Goal: Obtain resource: Obtain resource

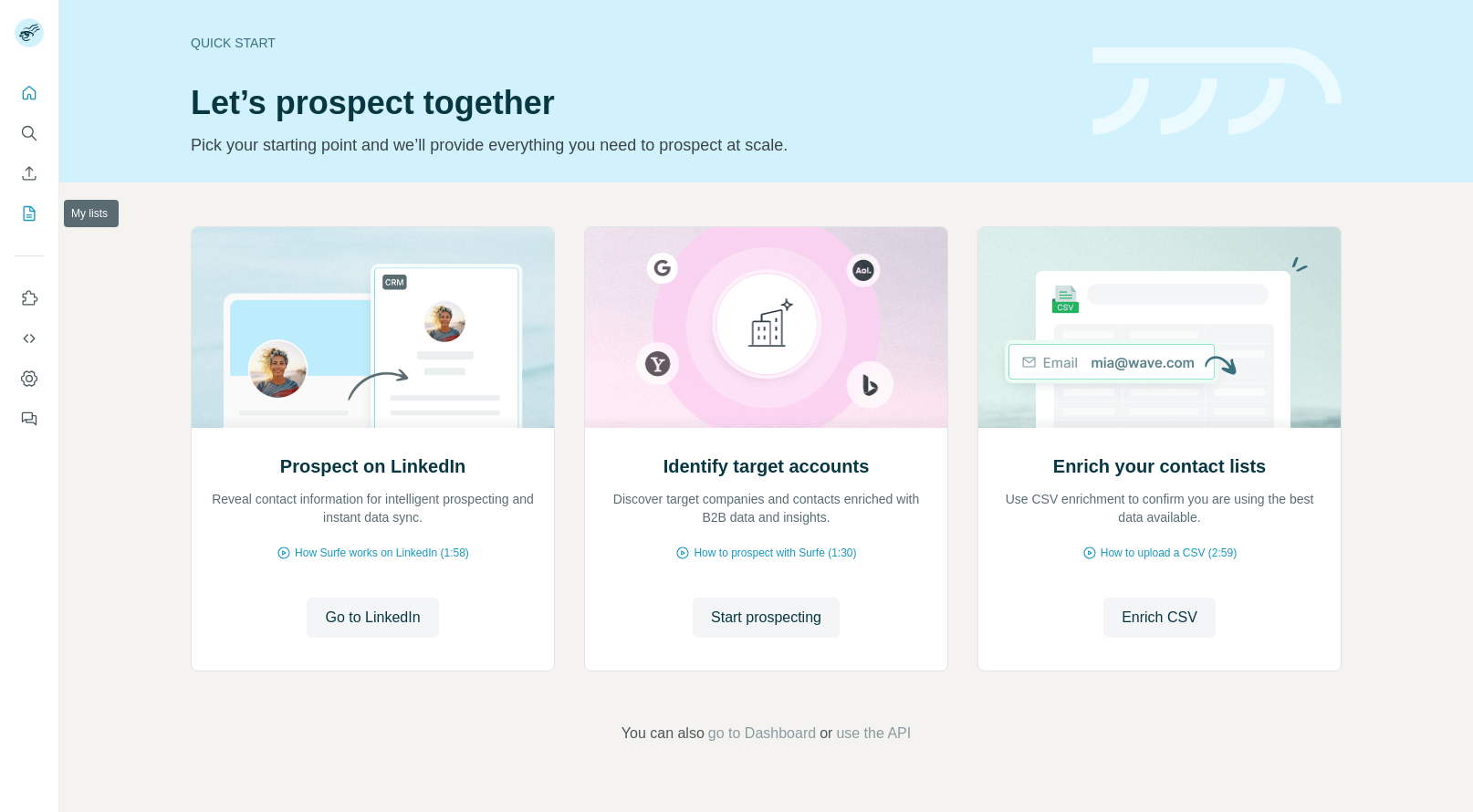
click at [41, 214] on button "My lists" at bounding box center [29, 213] width 29 height 33
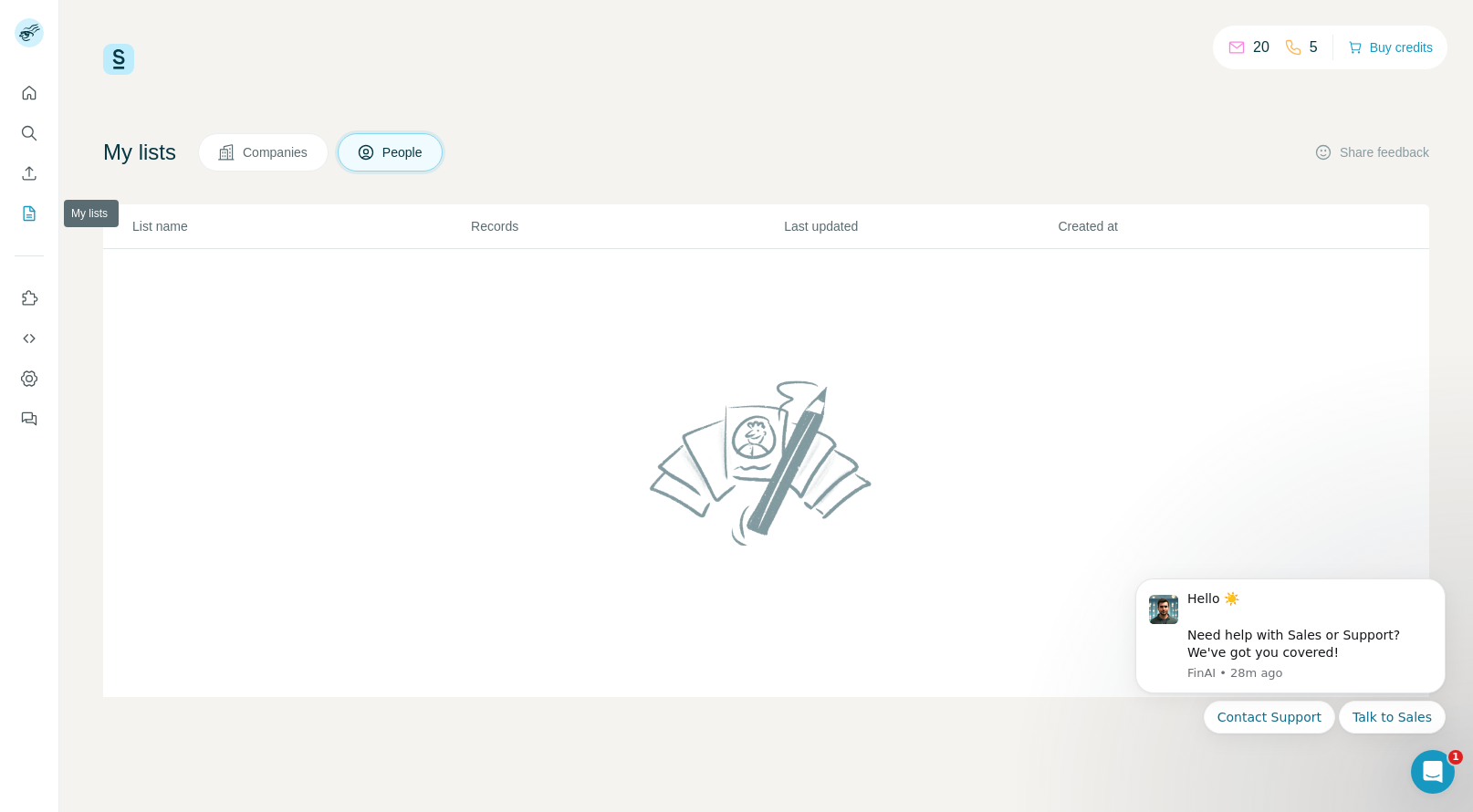
click at [34, 224] on button "My lists" at bounding box center [29, 213] width 29 height 33
click at [382, 338] on td at bounding box center [766, 473] width 1326 height 449
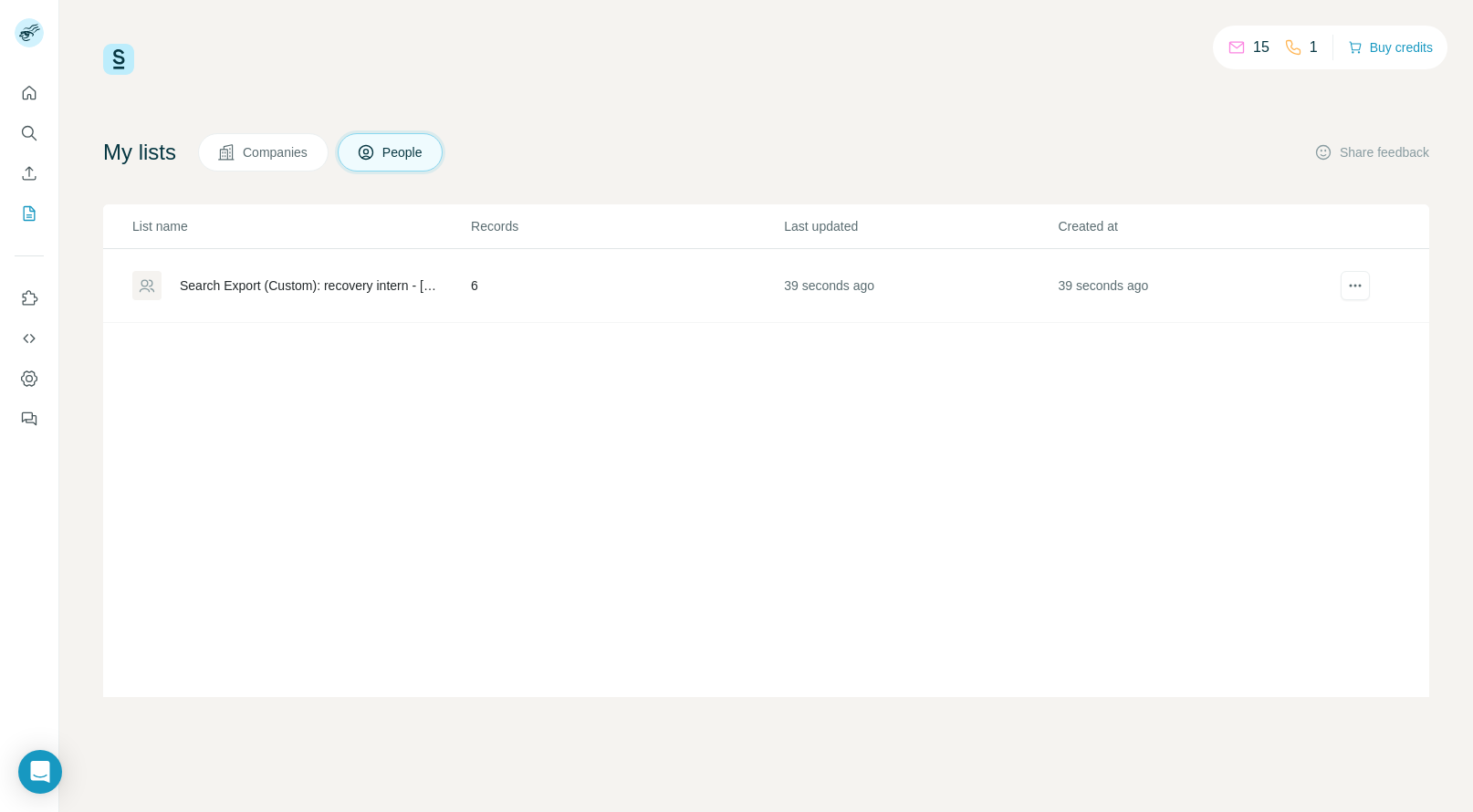
click at [378, 280] on div "Search Export (Custom): recovery intern - [DATE] 21:52" at bounding box center [309, 285] width 260 height 18
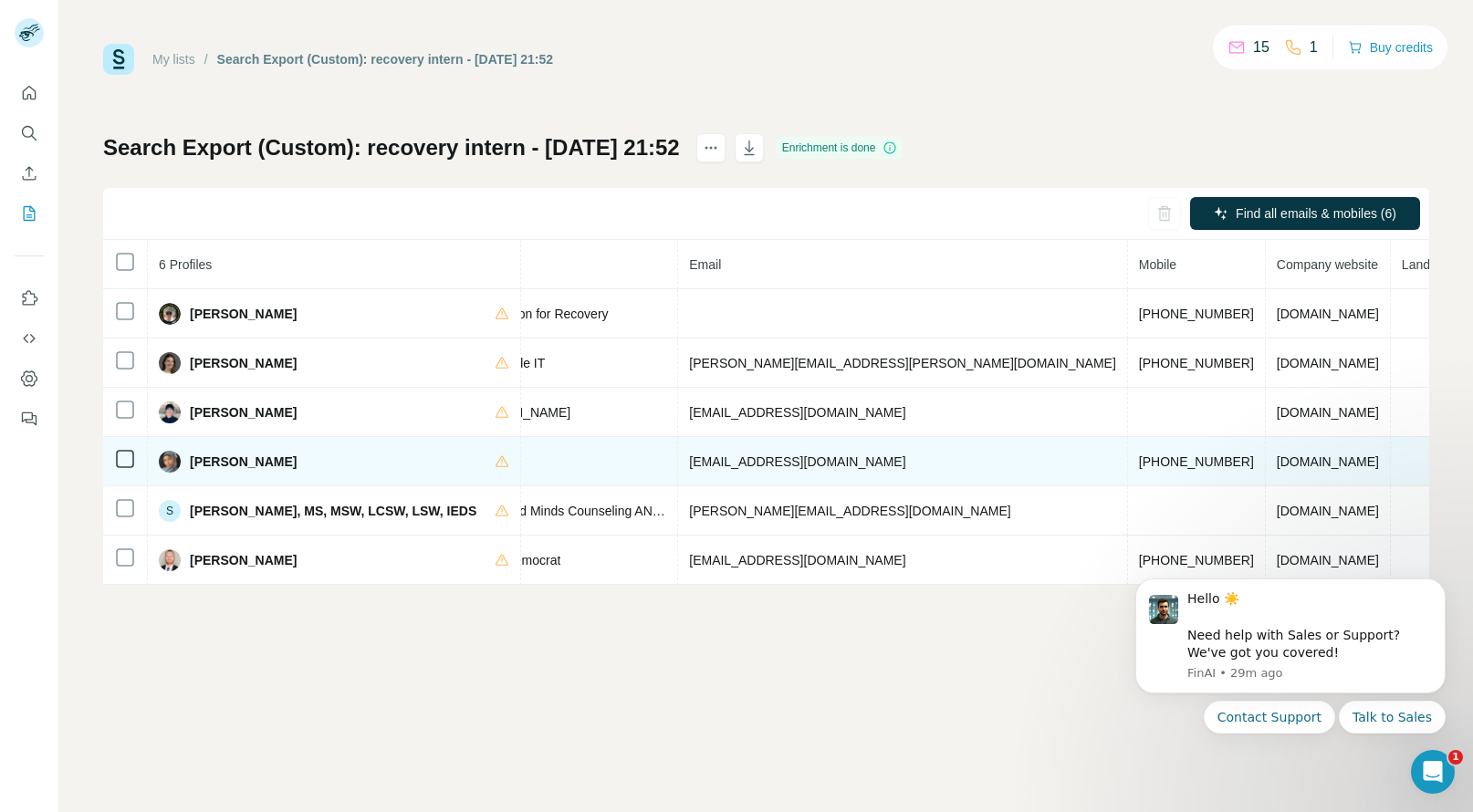
scroll to position [0, 539]
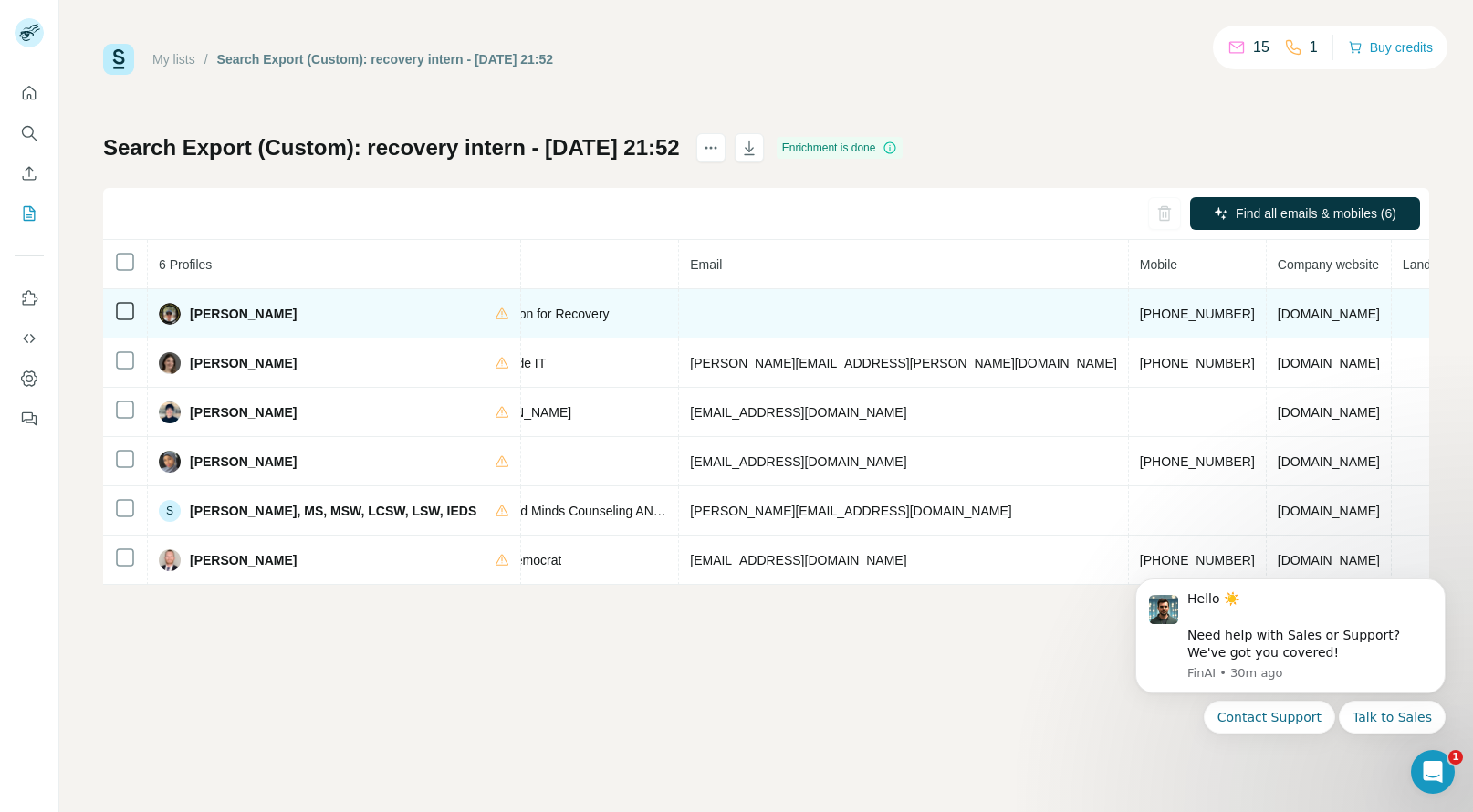
click at [1140, 314] on span "+17026094604" at bounding box center [1197, 313] width 115 height 14
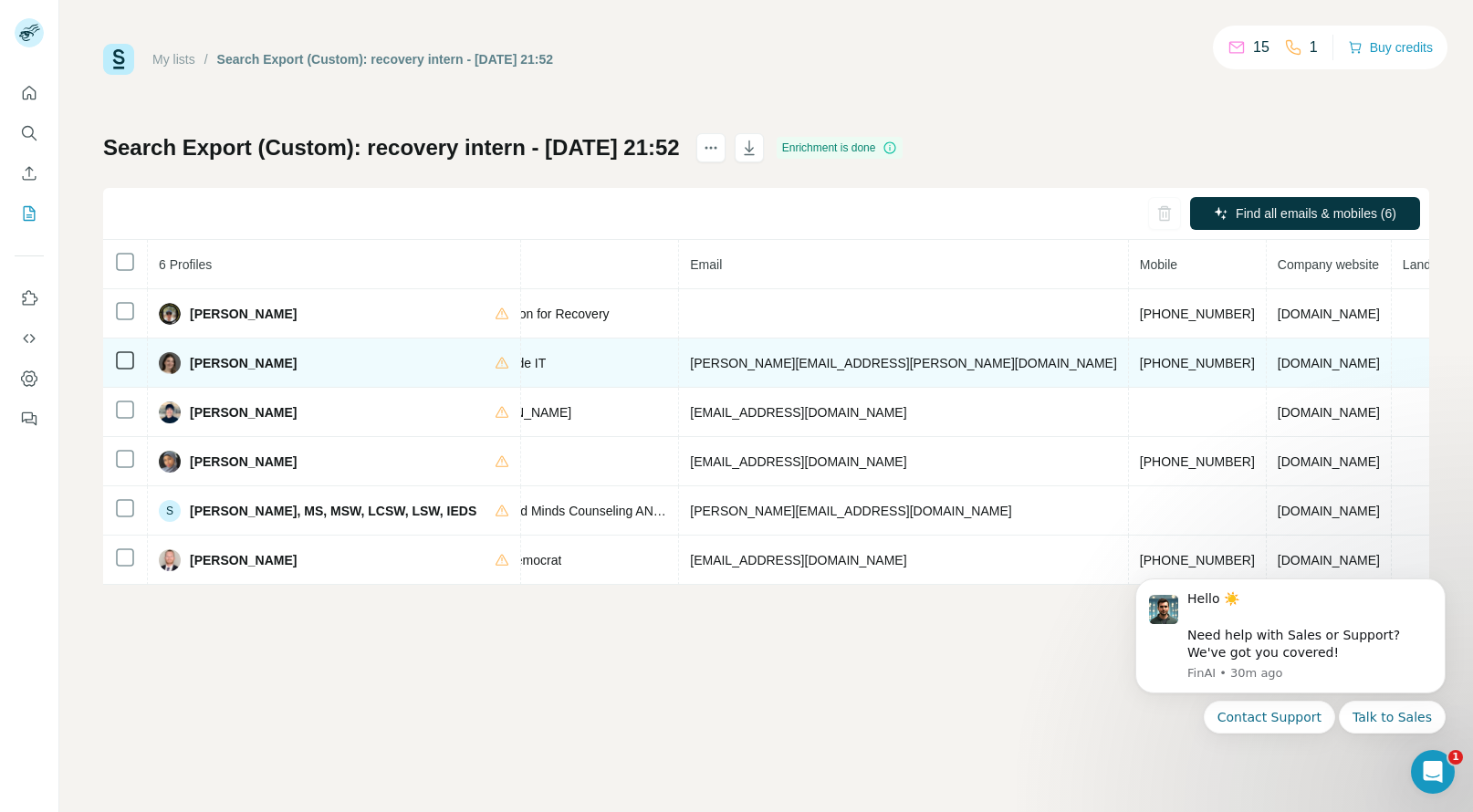
click at [1129, 352] on td "+17088357800" at bounding box center [1198, 363] width 138 height 49
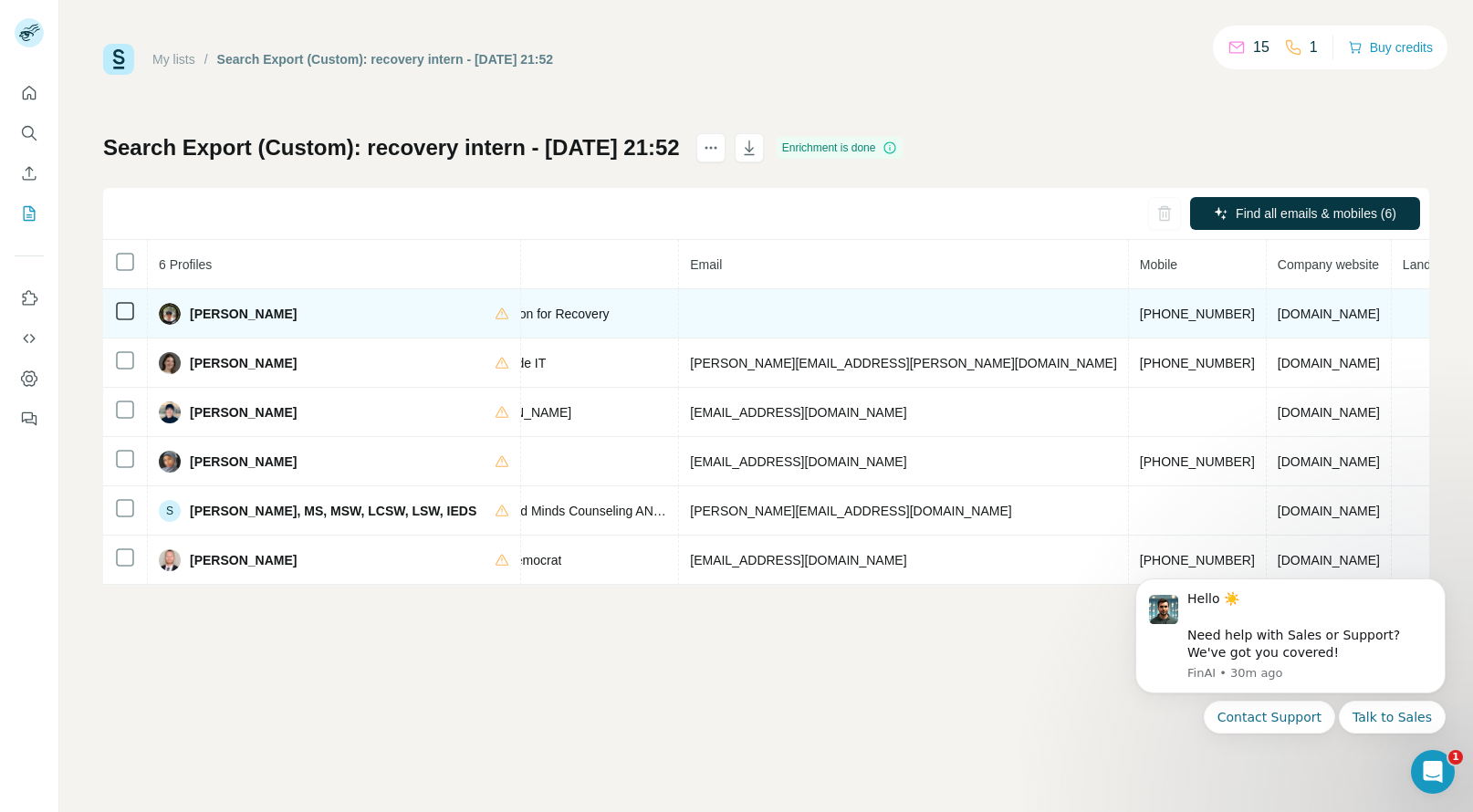
click at [1140, 314] on span "+17026094604" at bounding box center [1197, 313] width 115 height 14
copy span "+17026094604"
click at [201, 308] on span "Brian Sims" at bounding box center [243, 314] width 107 height 18
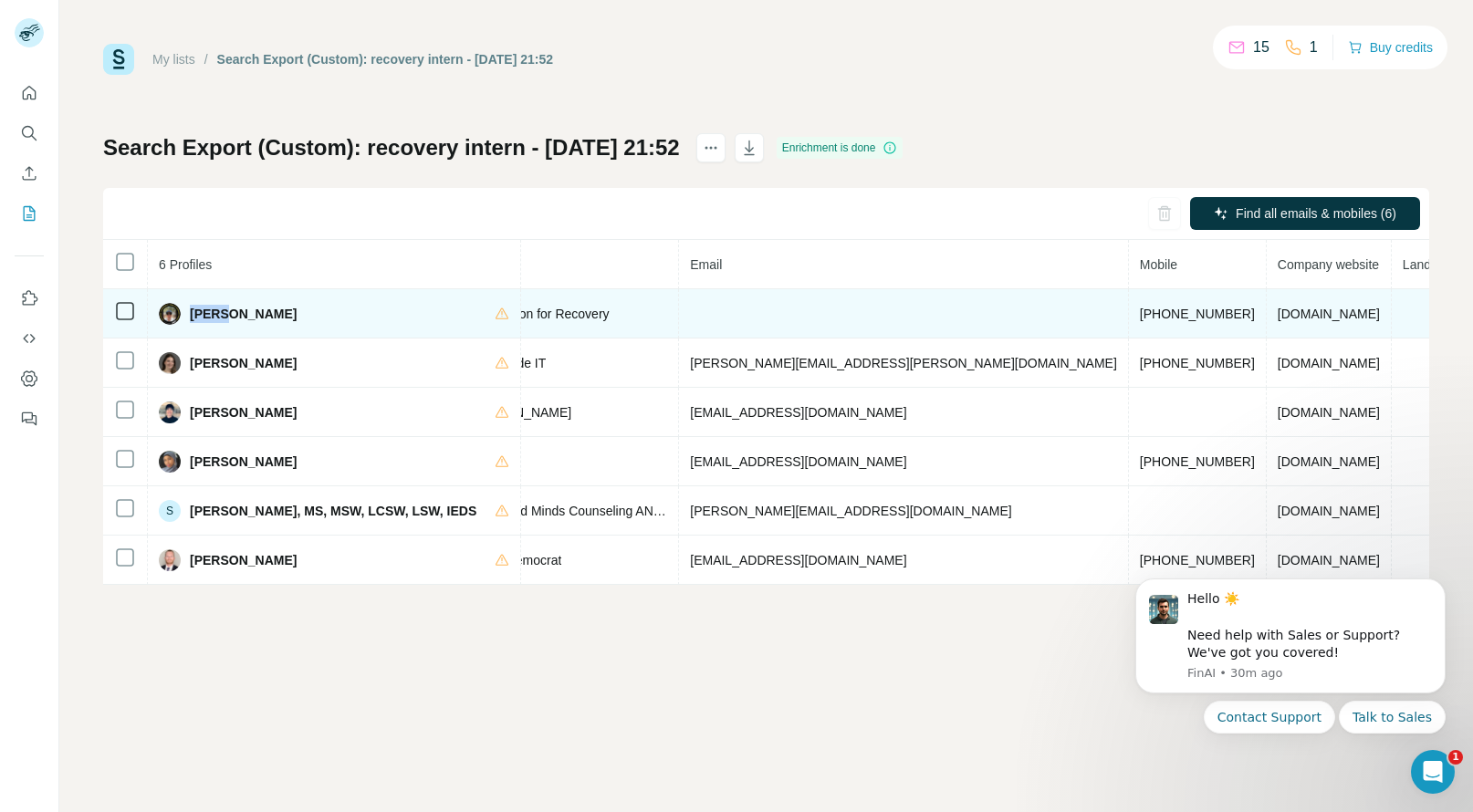
click at [201, 308] on span "Brian Sims" at bounding box center [243, 314] width 107 height 18
copy span "Brian"
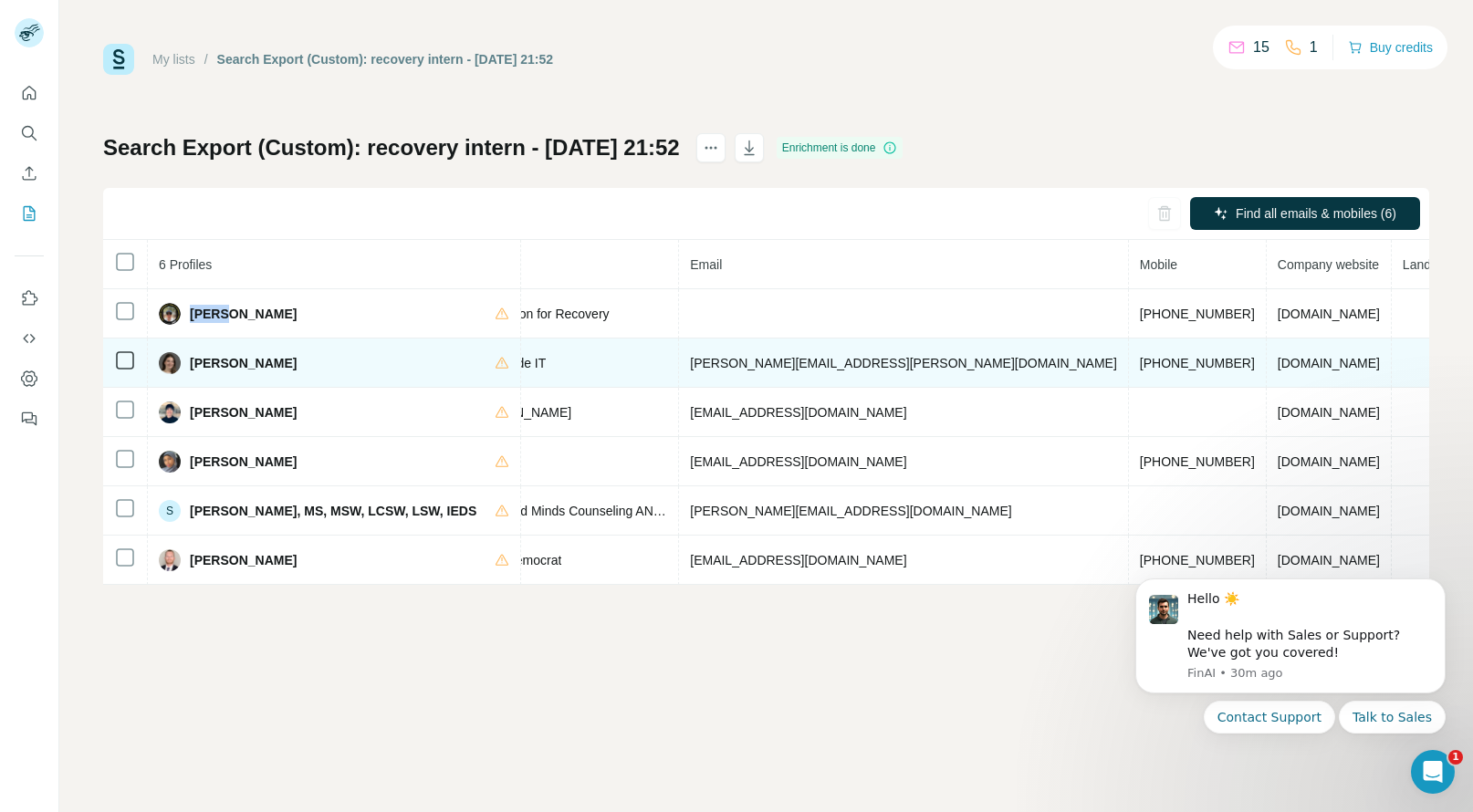
click at [1140, 368] on span "+17088357800" at bounding box center [1197, 363] width 115 height 14
copy span "+17088357800"
click at [212, 360] on span "Elizabeth Christian" at bounding box center [243, 363] width 107 height 18
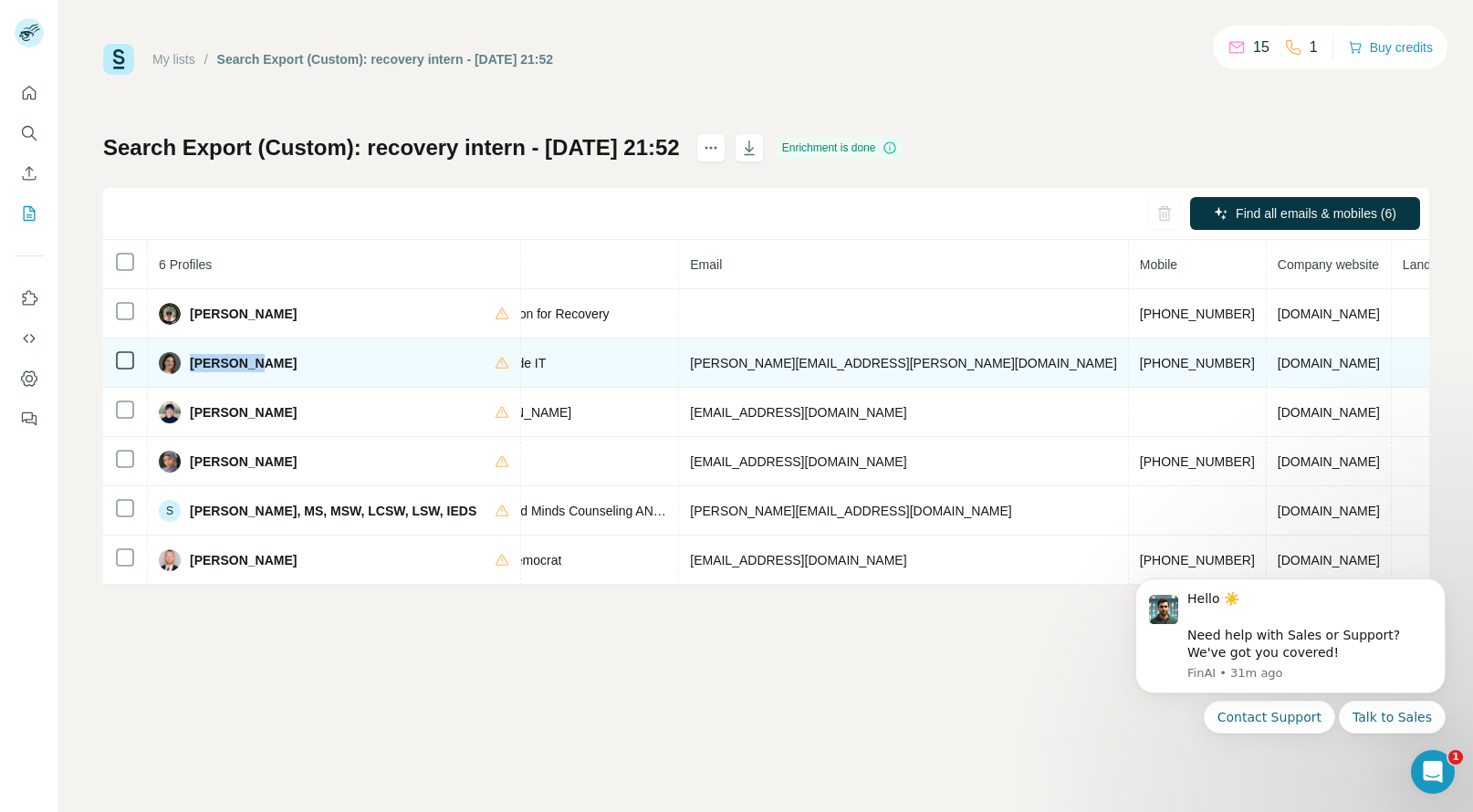
click at [212, 360] on span "Elizabeth Christian" at bounding box center [243, 363] width 107 height 18
copy span "Elizabeth"
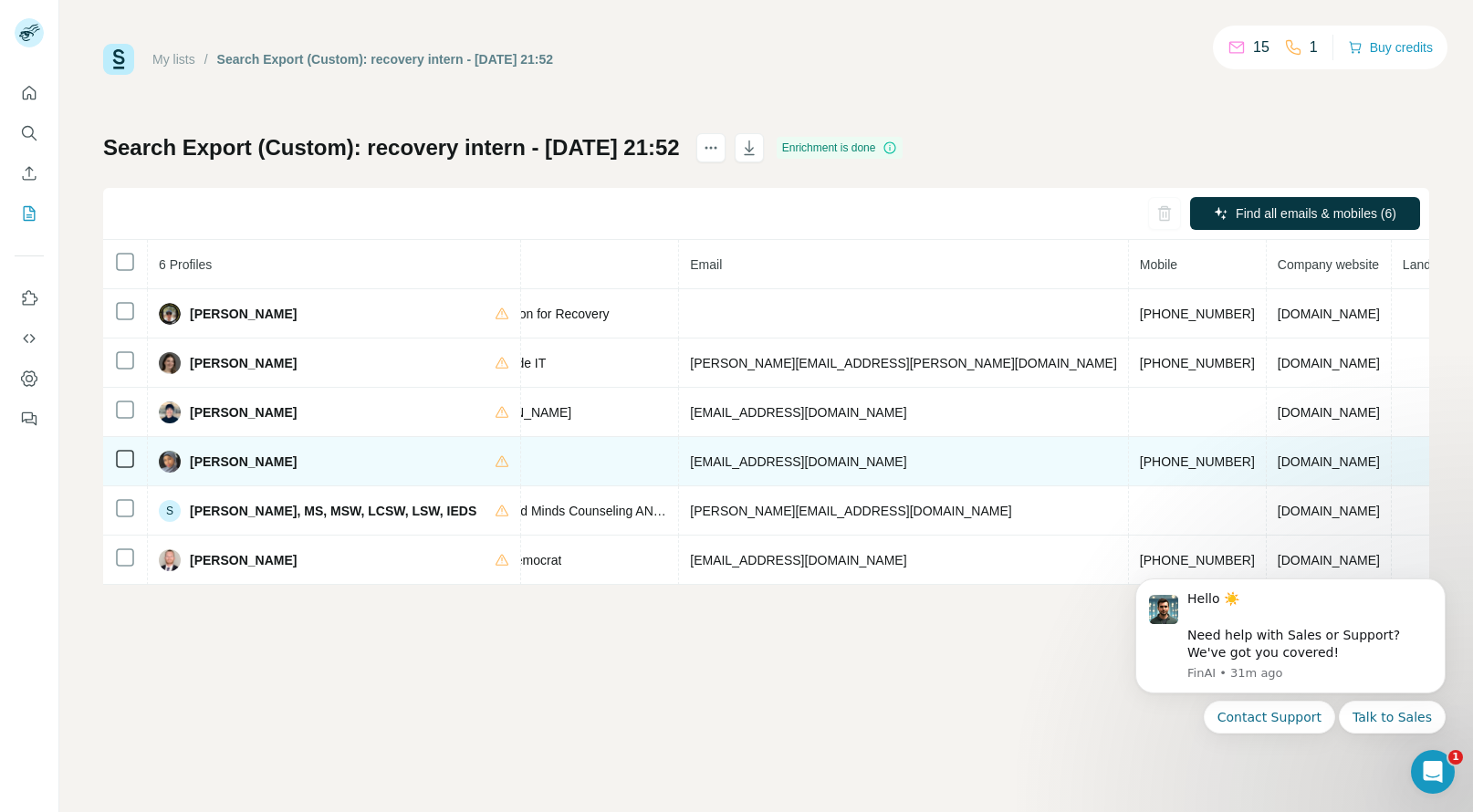
click at [1140, 456] on span "+14439228517" at bounding box center [1197, 462] width 115 height 14
copy span "+14439228517"
click at [196, 462] on span "Najma Ali" at bounding box center [243, 462] width 107 height 18
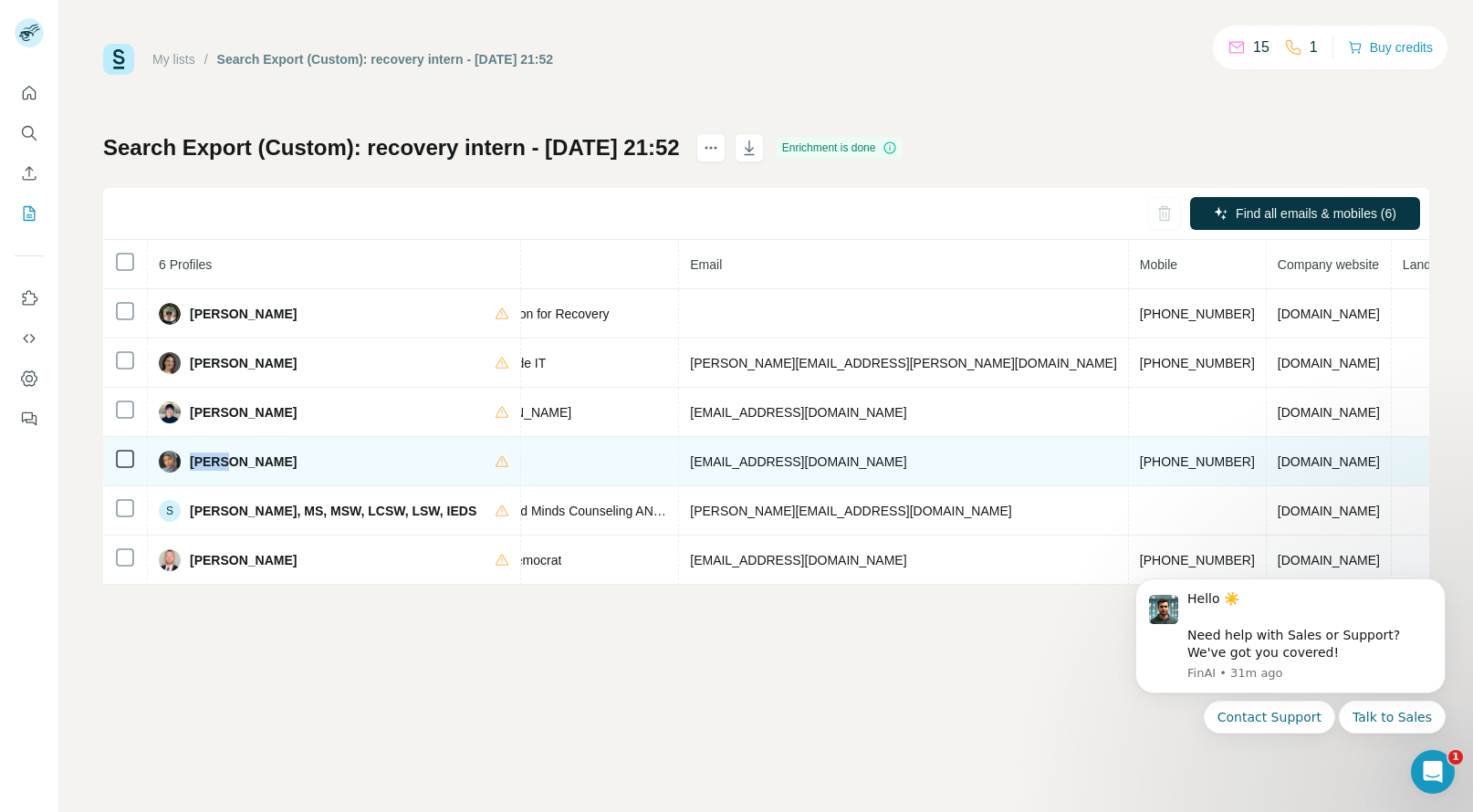
click at [196, 462] on span "Najma Ali" at bounding box center [243, 462] width 107 height 18
copy span "Najma"
click at [1140, 459] on span "+14439228517" at bounding box center [1197, 462] width 115 height 14
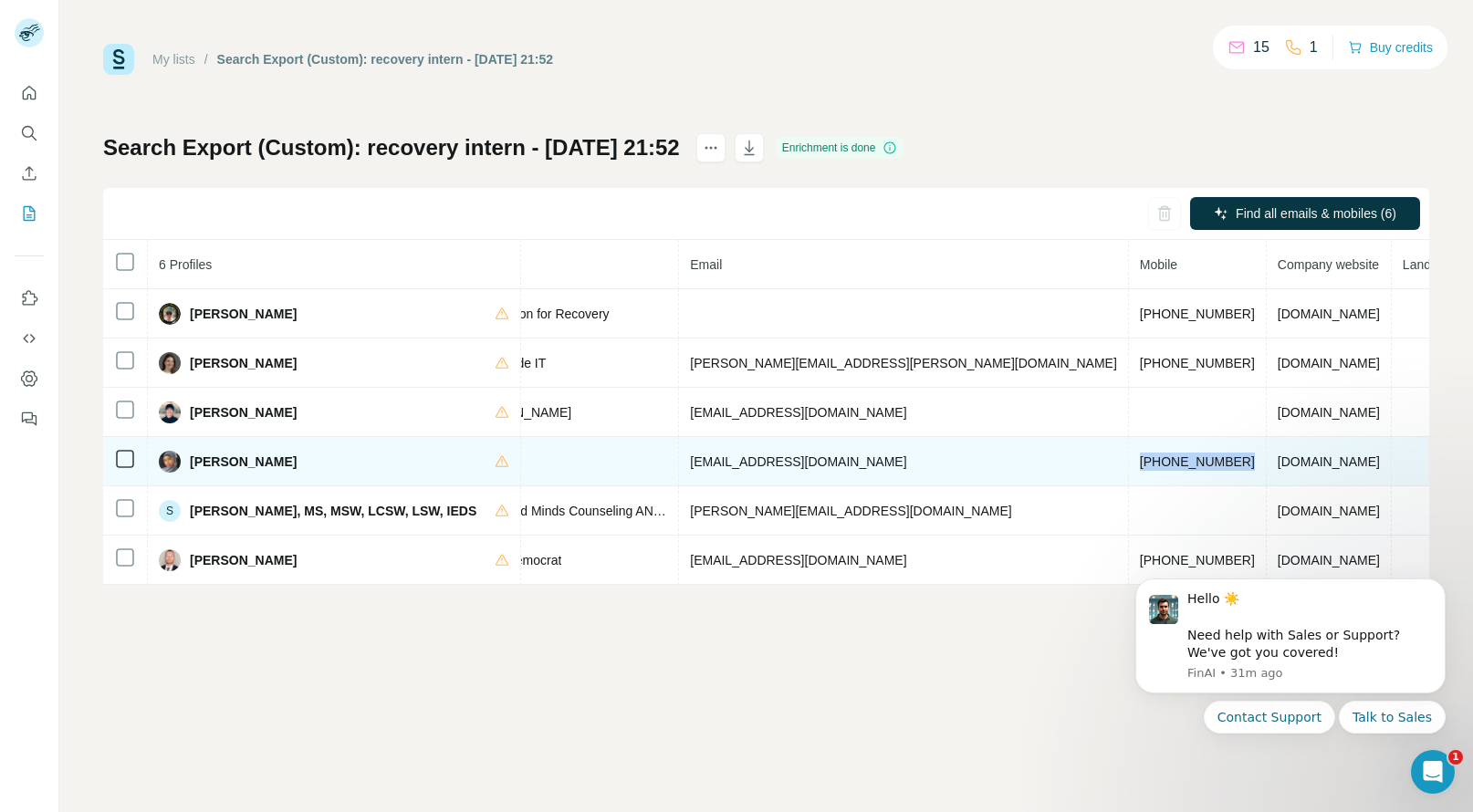
copy span "+14439228517"
click at [196, 462] on span "Najma Ali" at bounding box center [243, 462] width 107 height 18
copy span "Najma"
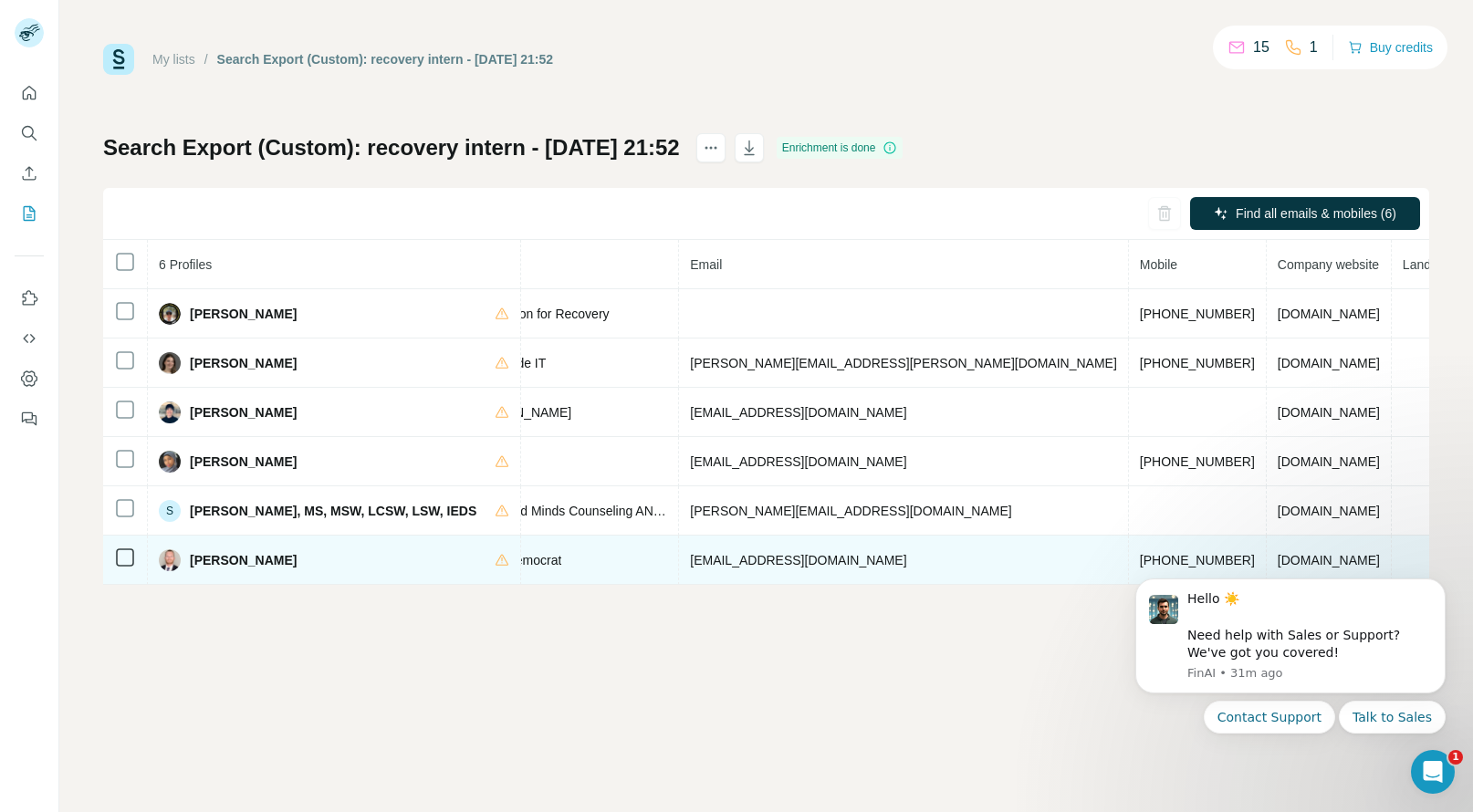
click at [1140, 558] on span "+15302196038" at bounding box center [1197, 560] width 115 height 14
copy span "+15302196038"
click at [209, 564] on span "Travis Bradley" at bounding box center [243, 560] width 107 height 18
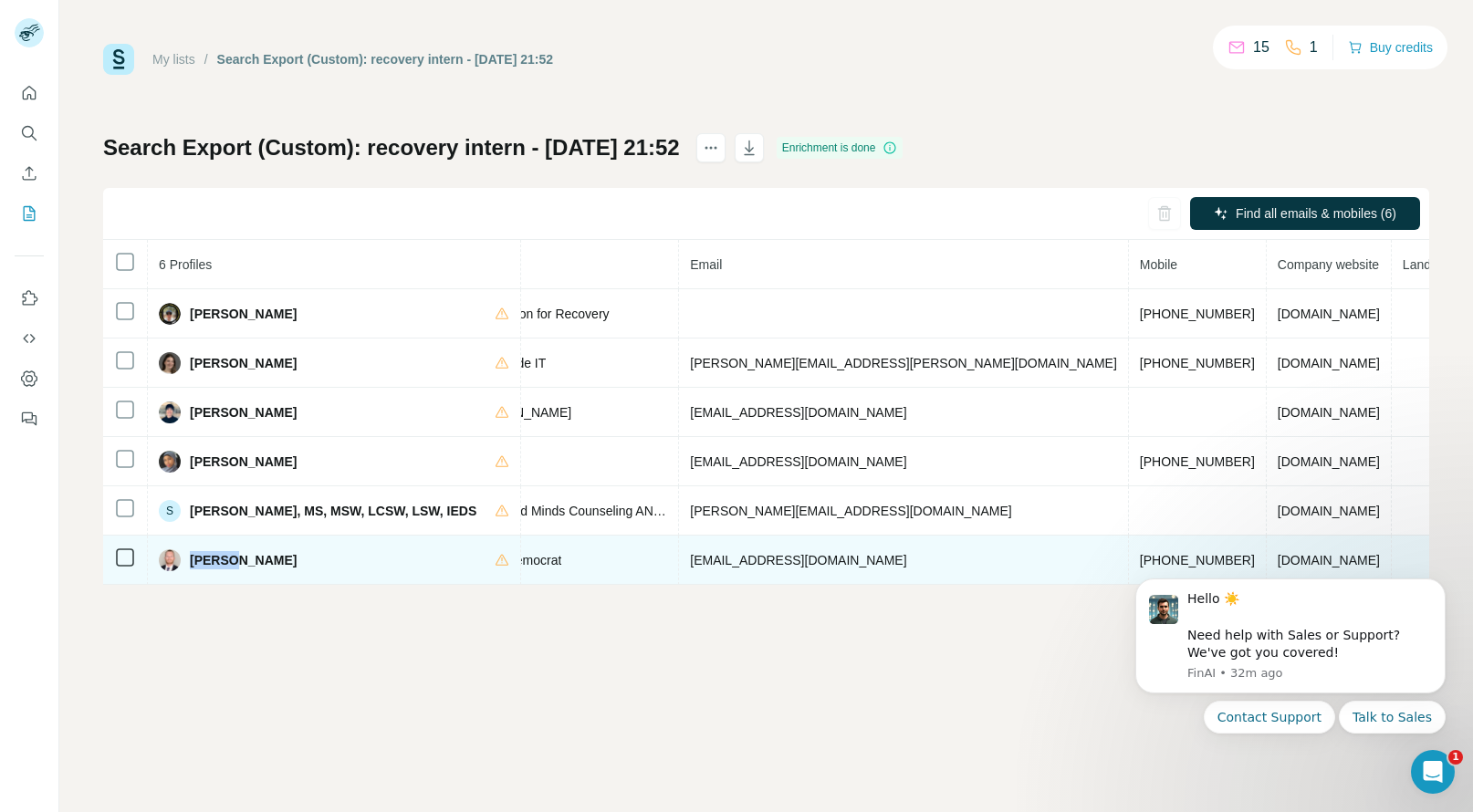
click at [209, 564] on span "Travis Bradley" at bounding box center [243, 560] width 107 height 18
copy span "Travis"
